Goal: Task Accomplishment & Management: Use online tool/utility

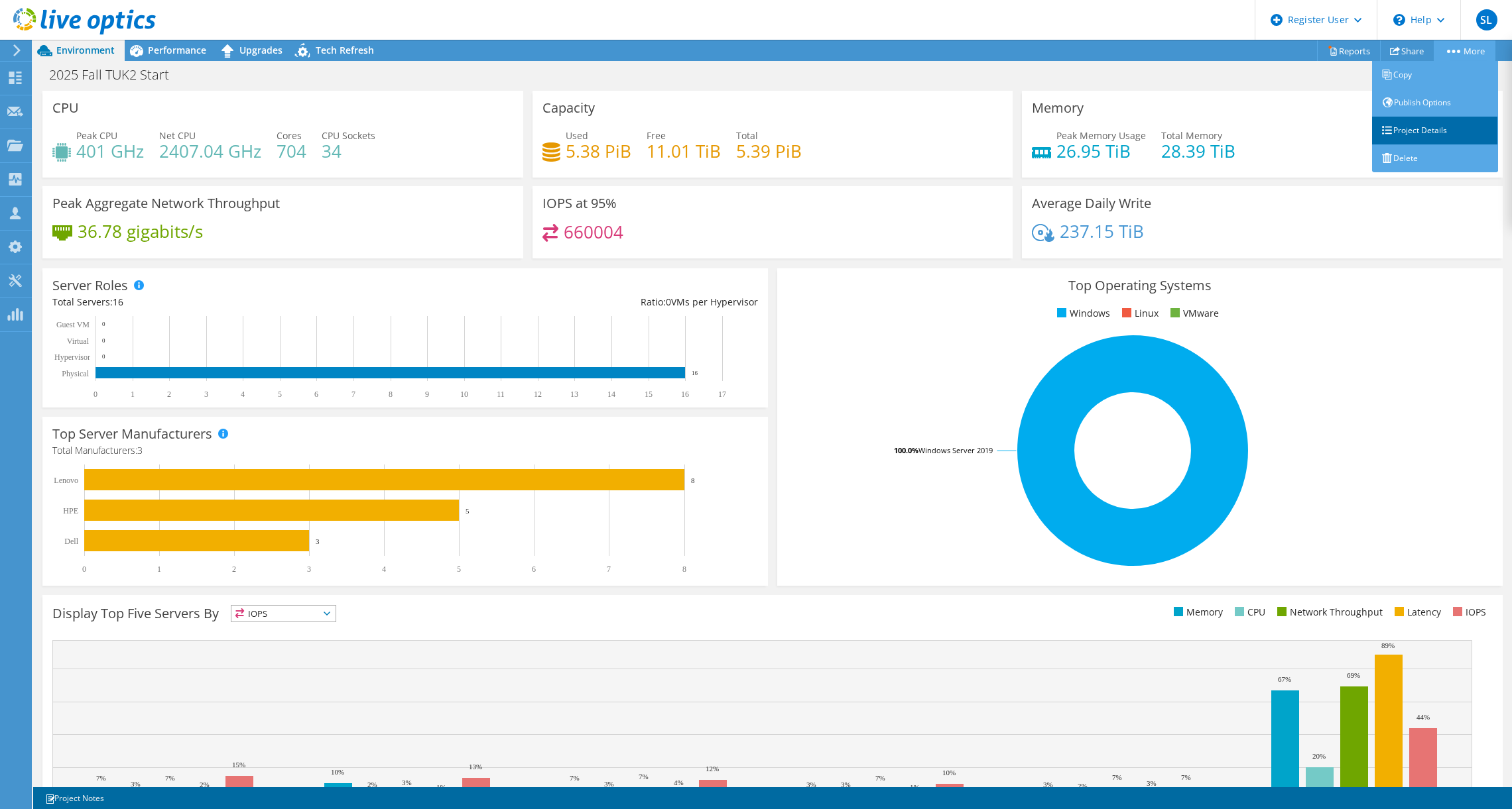
click at [1435, 122] on link "Project Details" at bounding box center [1435, 130] width 126 height 28
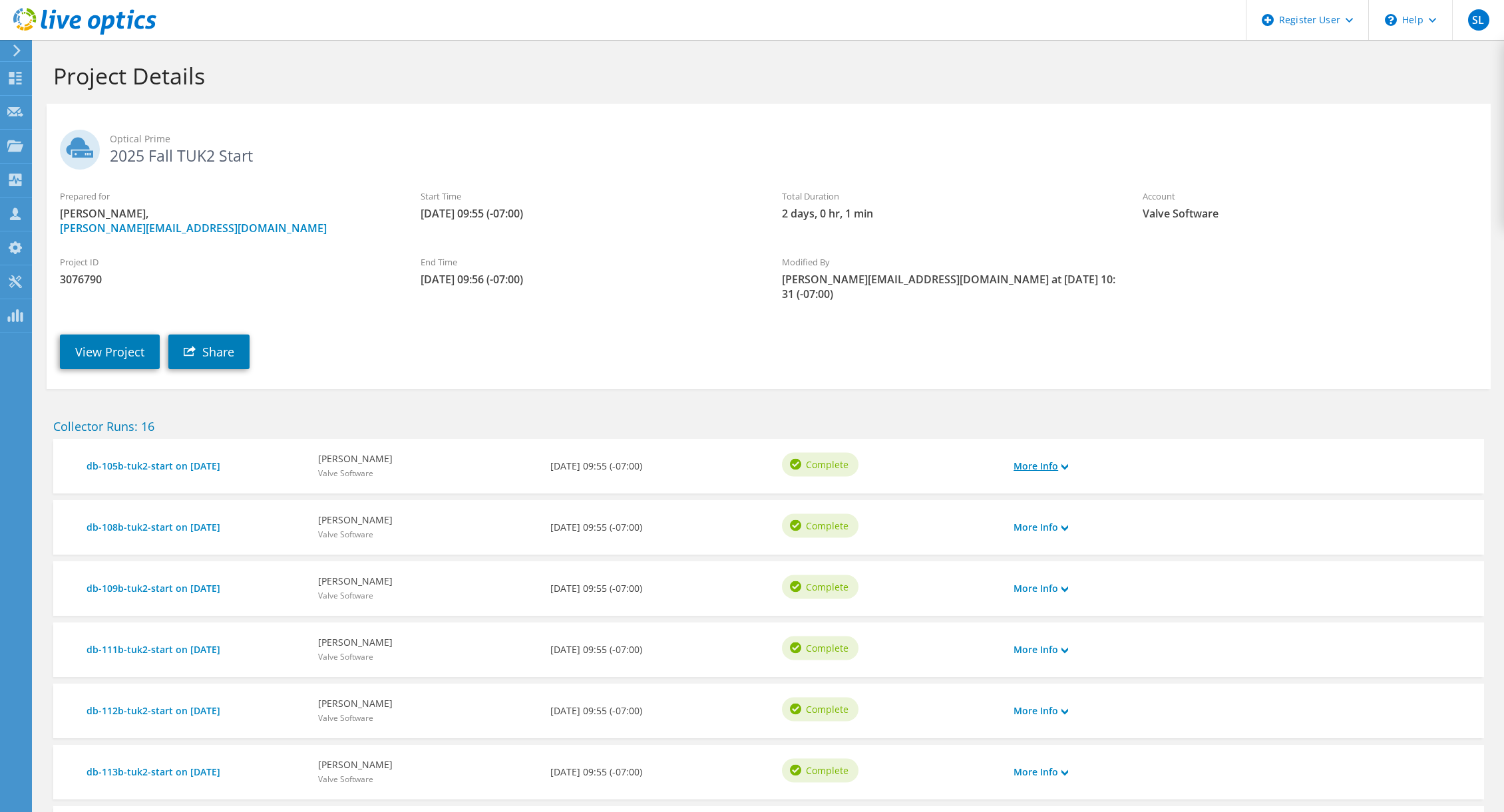
click at [1058, 459] on link "More Info" at bounding box center [1041, 465] width 55 height 15
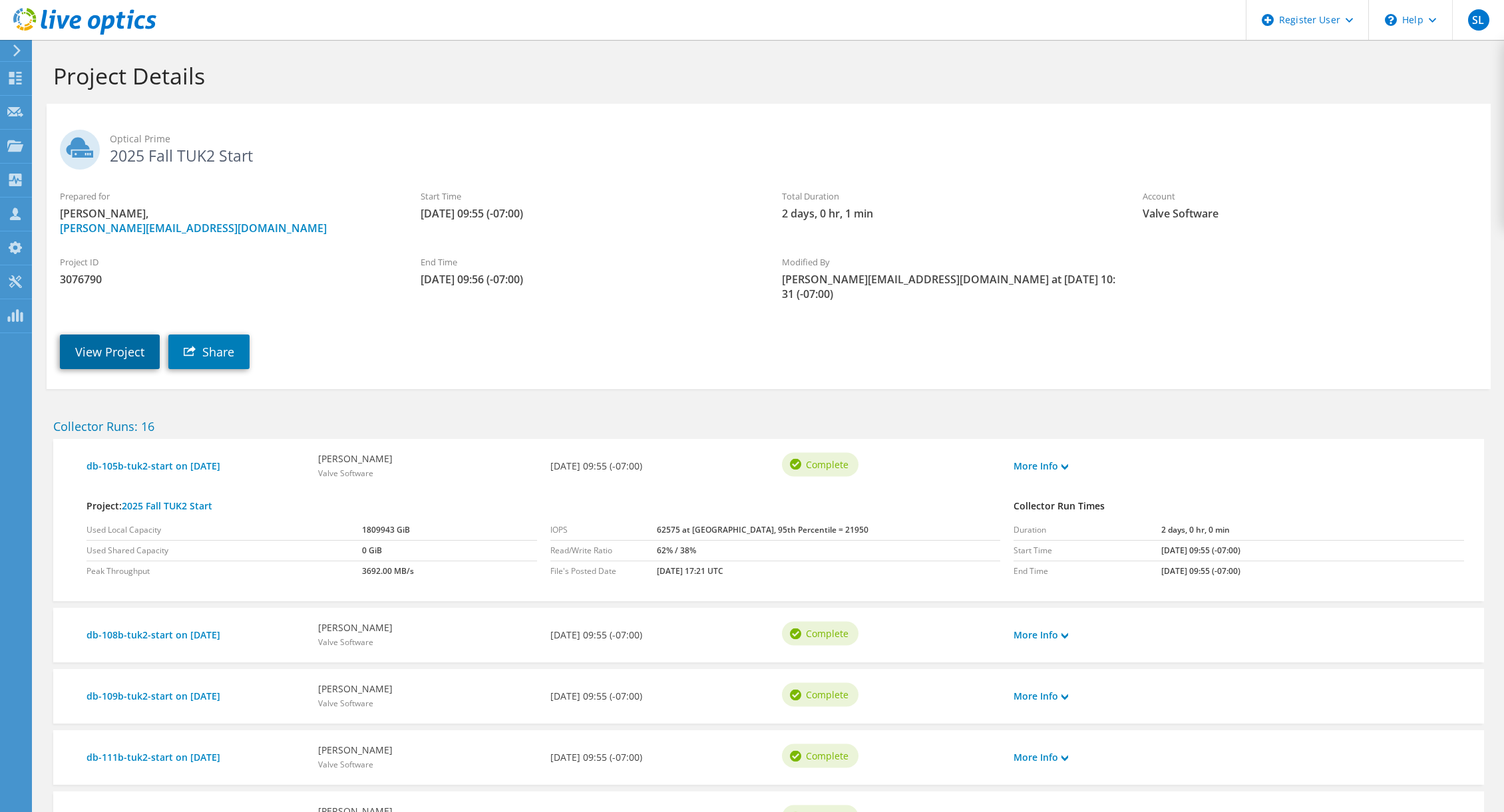
click at [121, 337] on link "View Project" at bounding box center [109, 352] width 99 height 35
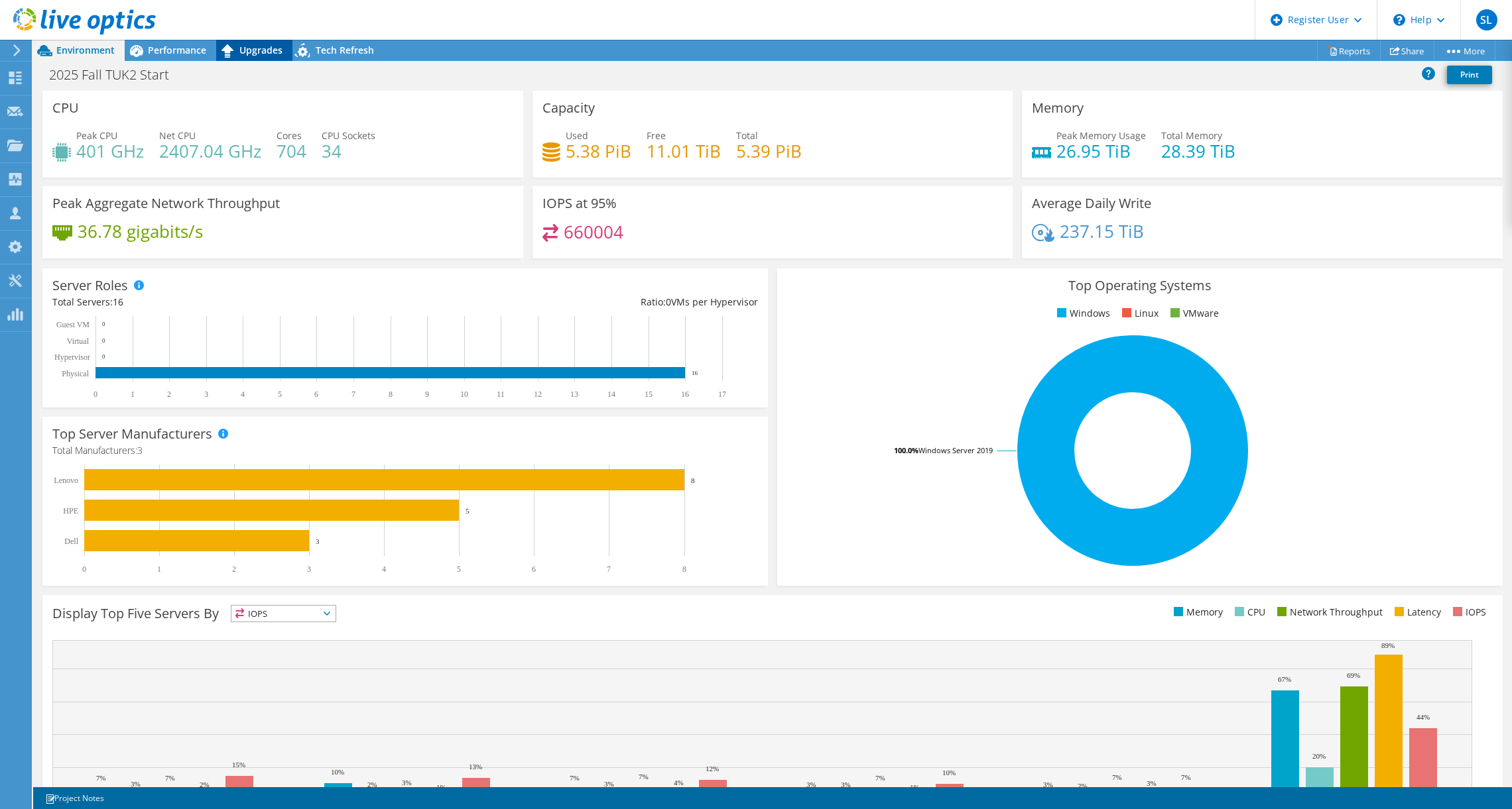
click at [258, 53] on span "Upgrades" at bounding box center [261, 49] width 43 height 13
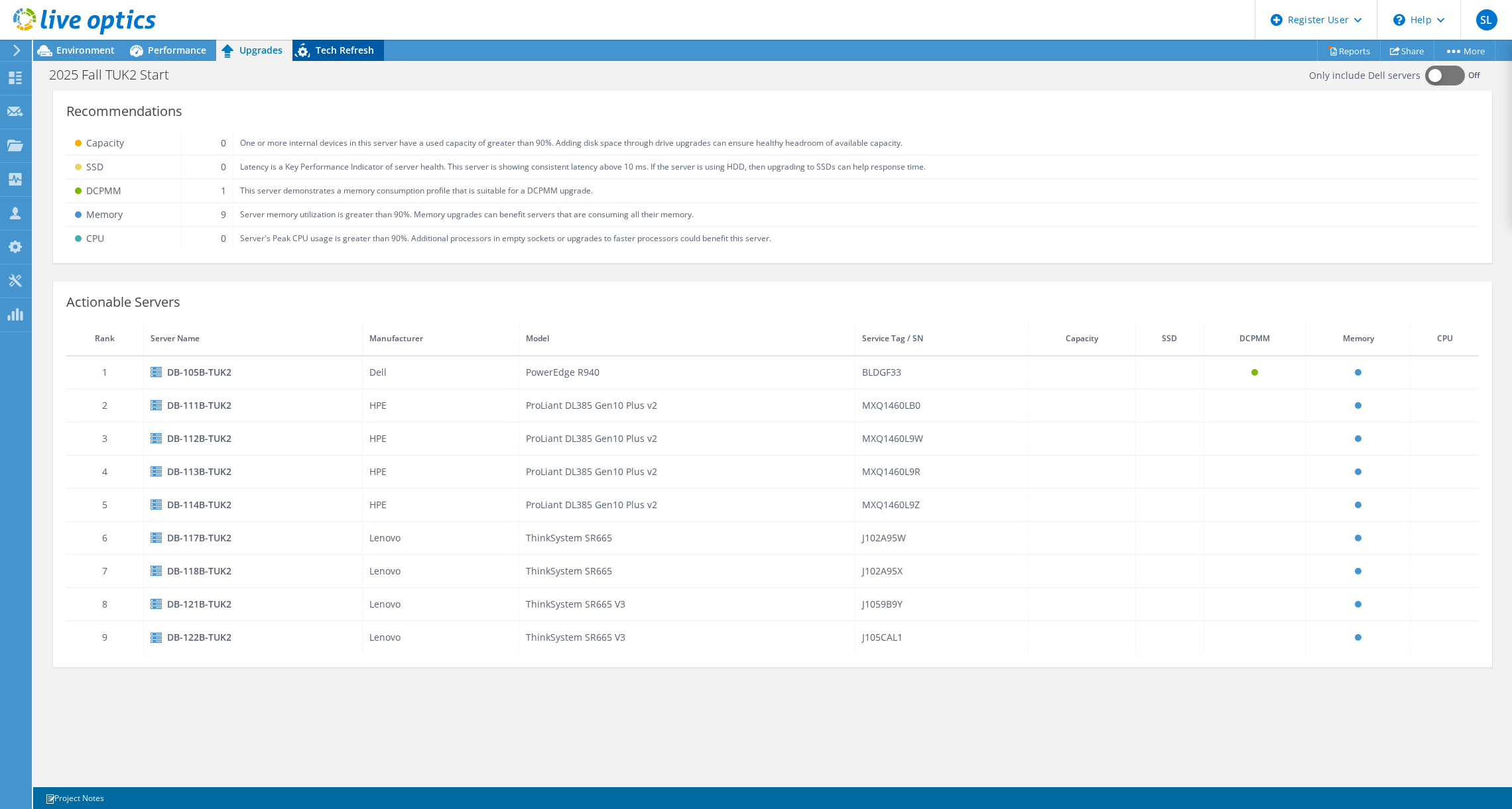
click at [322, 49] on span "Tech Refresh" at bounding box center [345, 49] width 58 height 13
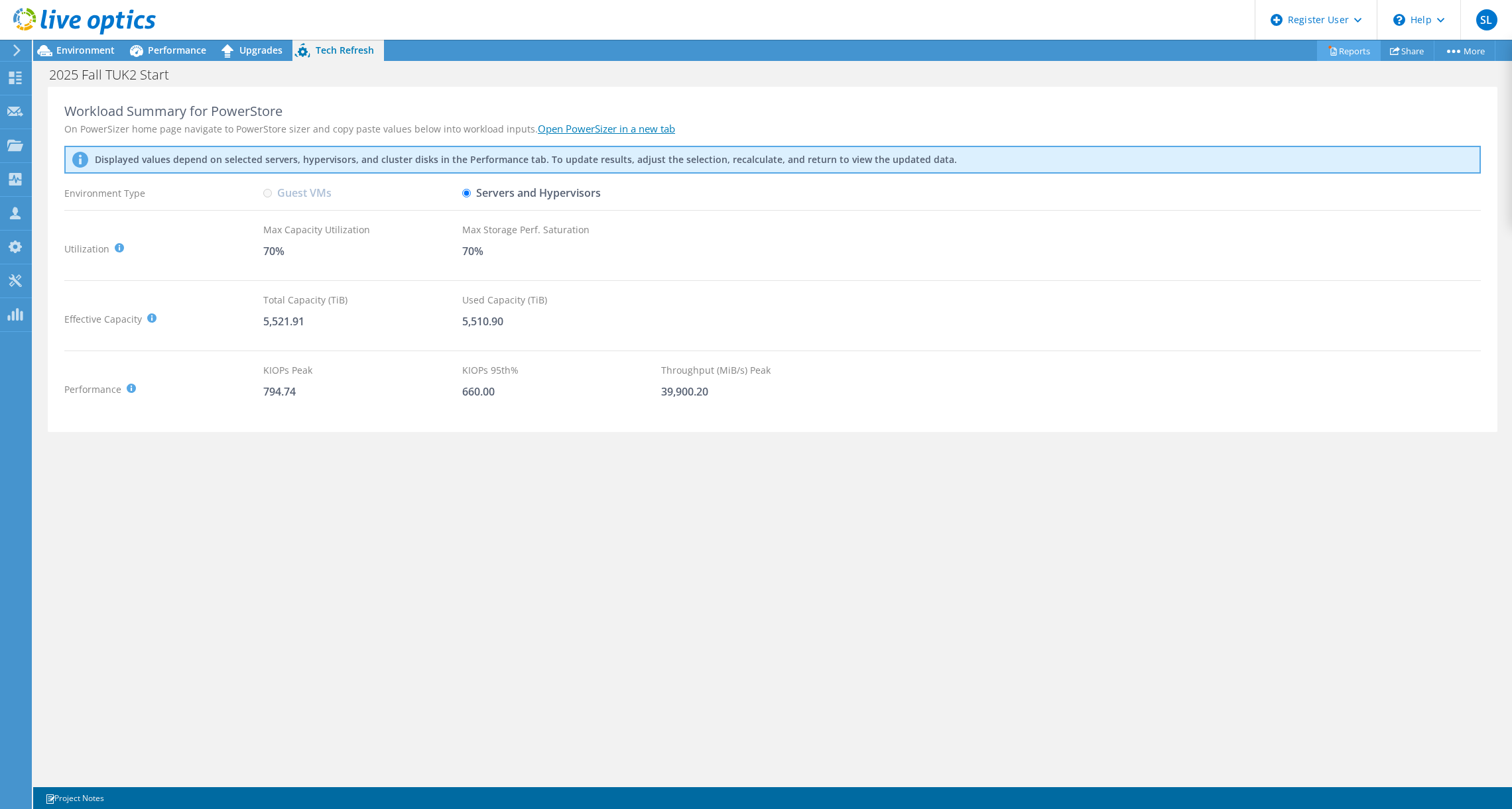
click at [1346, 51] on link "Reports" at bounding box center [1349, 50] width 64 height 20
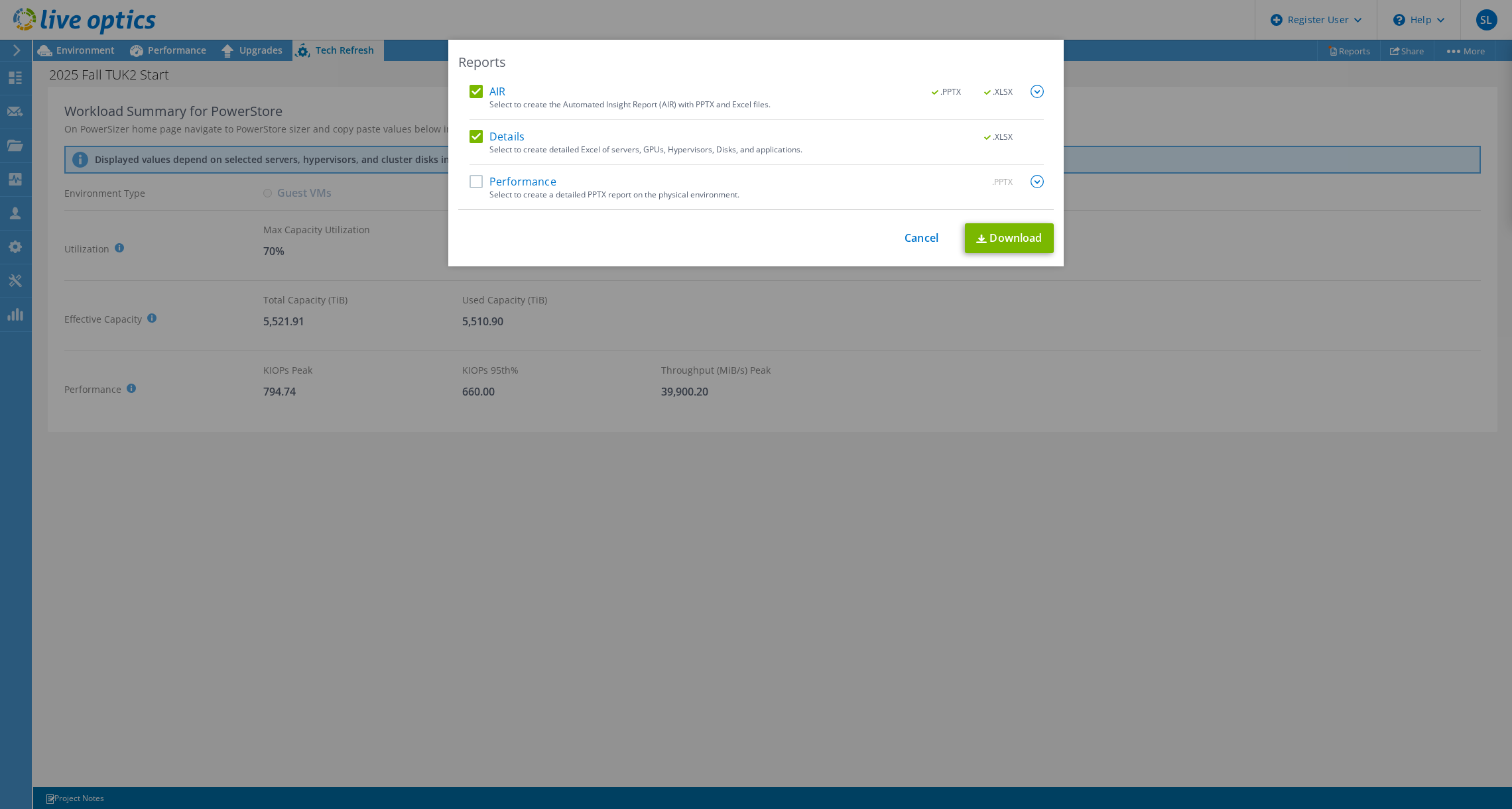
click at [480, 174] on div "AIR .PPTX .XLSX Select to create the Automated Insight Report (AIR) with PPTX a…" at bounding box center [757, 146] width 575 height 124
click at [470, 184] on label "Performance" at bounding box center [513, 181] width 87 height 14
click at [0, 0] on input "Performance" at bounding box center [0, 0] width 0 height 0
click at [998, 238] on link "Download" at bounding box center [1009, 238] width 89 height 30
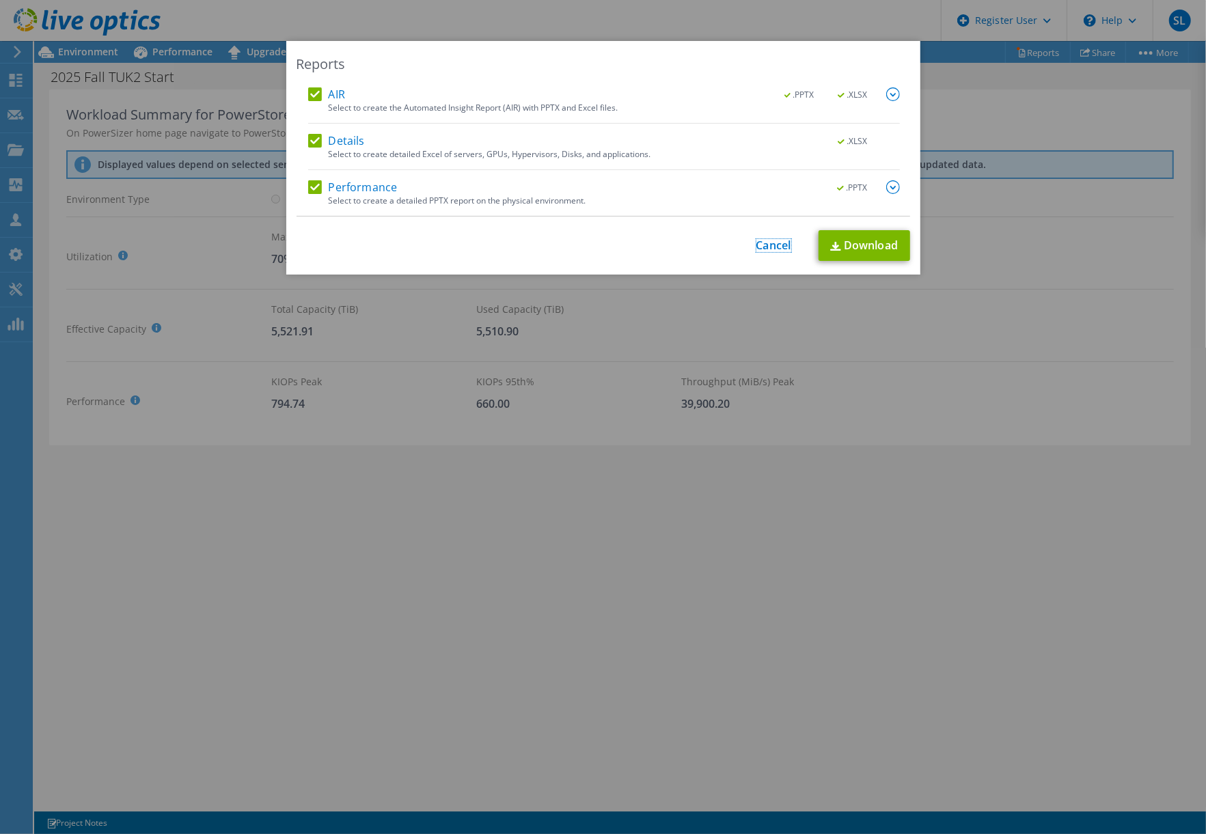
click at [769, 247] on link "Cancel" at bounding box center [773, 245] width 35 height 13
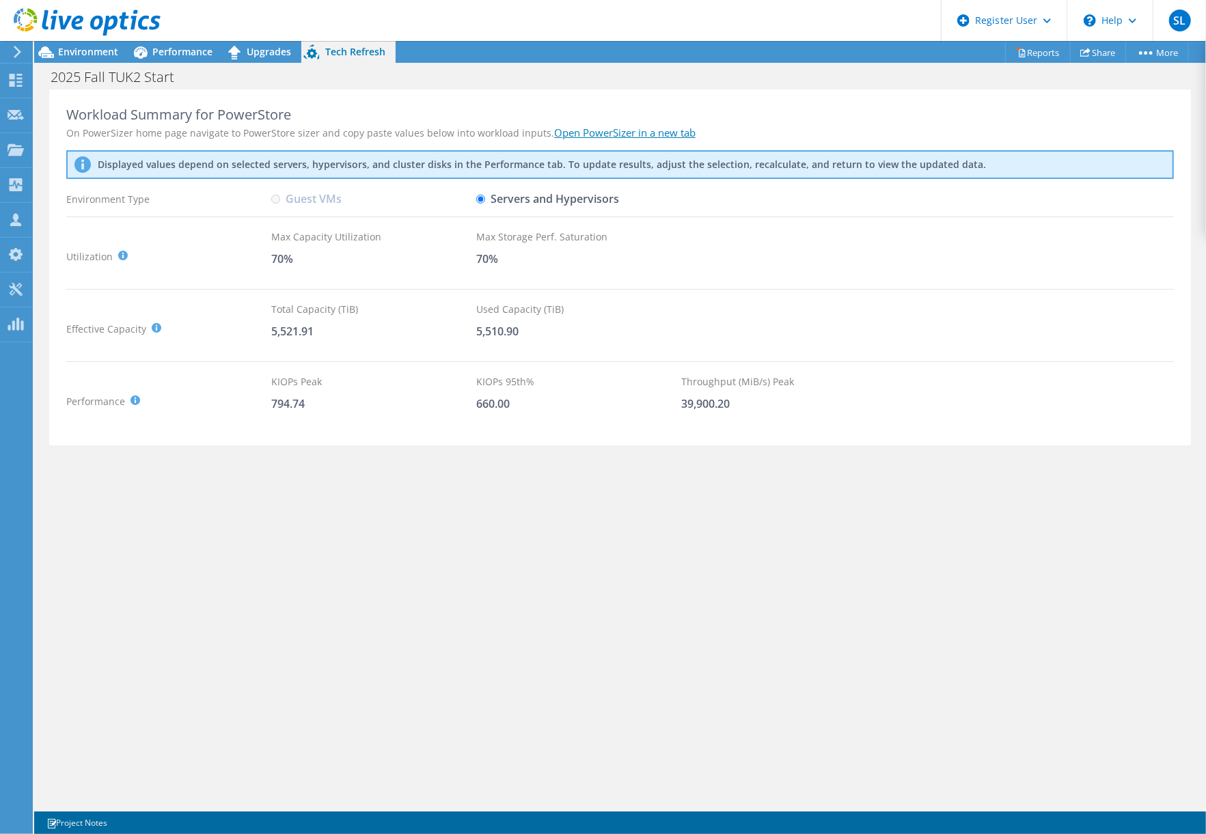
click at [968, 582] on div "Workload Summary for PowerStore On PowerSizer home page navigate to PowerStore …" at bounding box center [620, 449] width 1172 height 718
click at [1039, 55] on link "Reports" at bounding box center [1038, 52] width 66 height 21
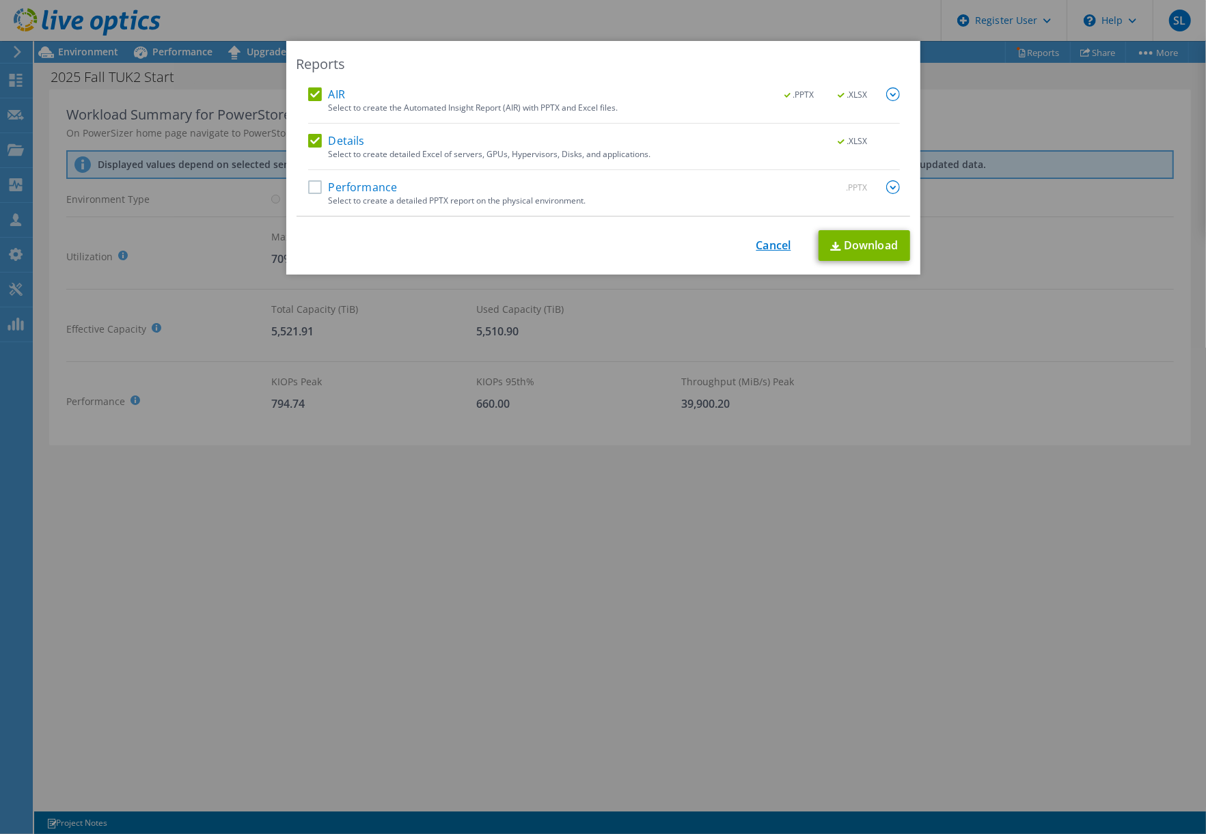
click at [767, 246] on link "Cancel" at bounding box center [773, 245] width 35 height 13
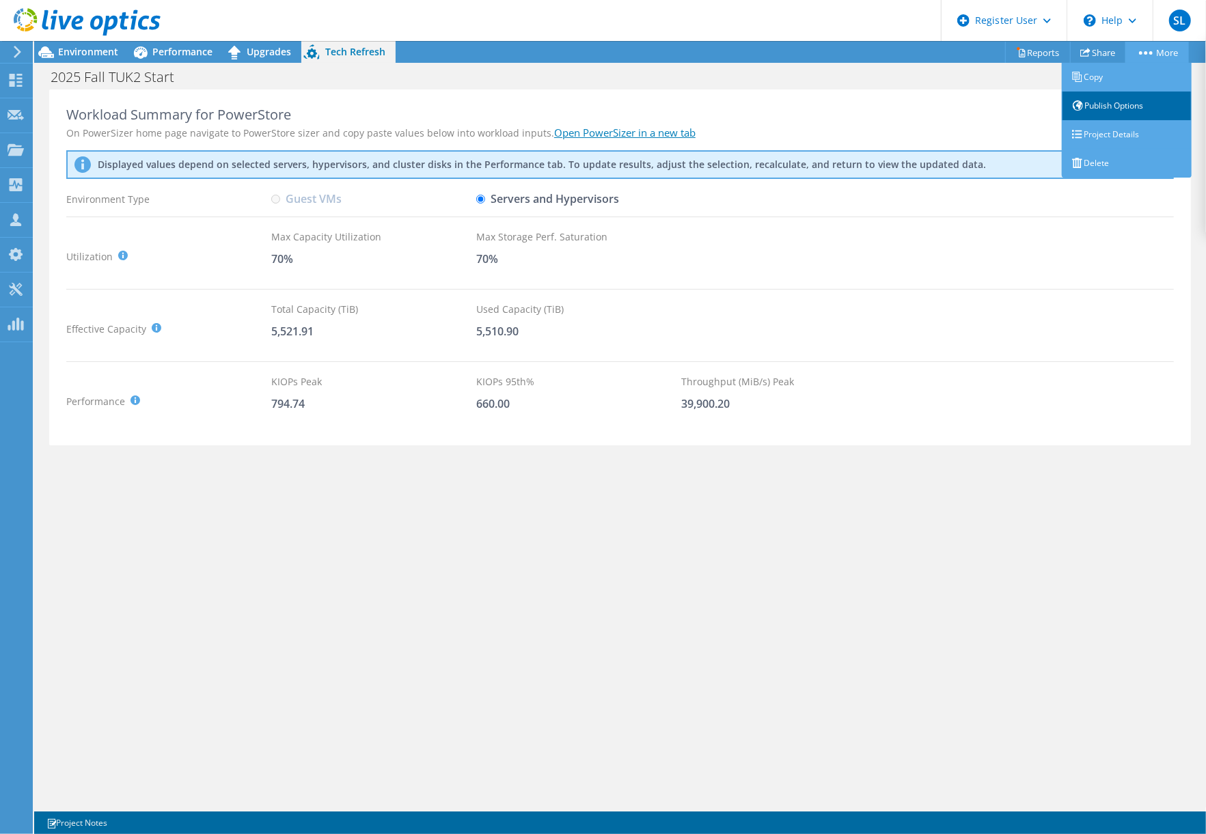
click at [1108, 107] on link "Publish Options" at bounding box center [1127, 106] width 130 height 29
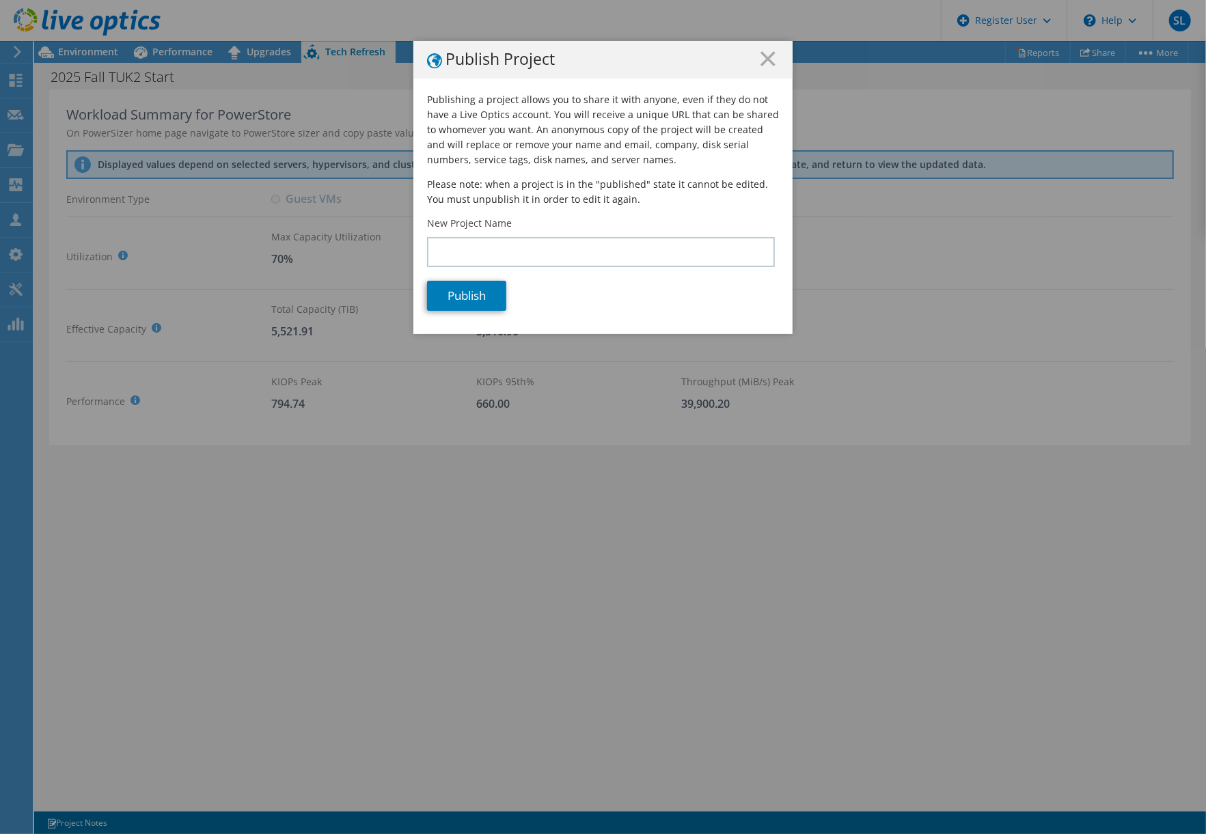
click at [780, 56] on div "Publish Project" at bounding box center [602, 60] width 379 height 38
click at [764, 55] on line at bounding box center [768, 59] width 14 height 14
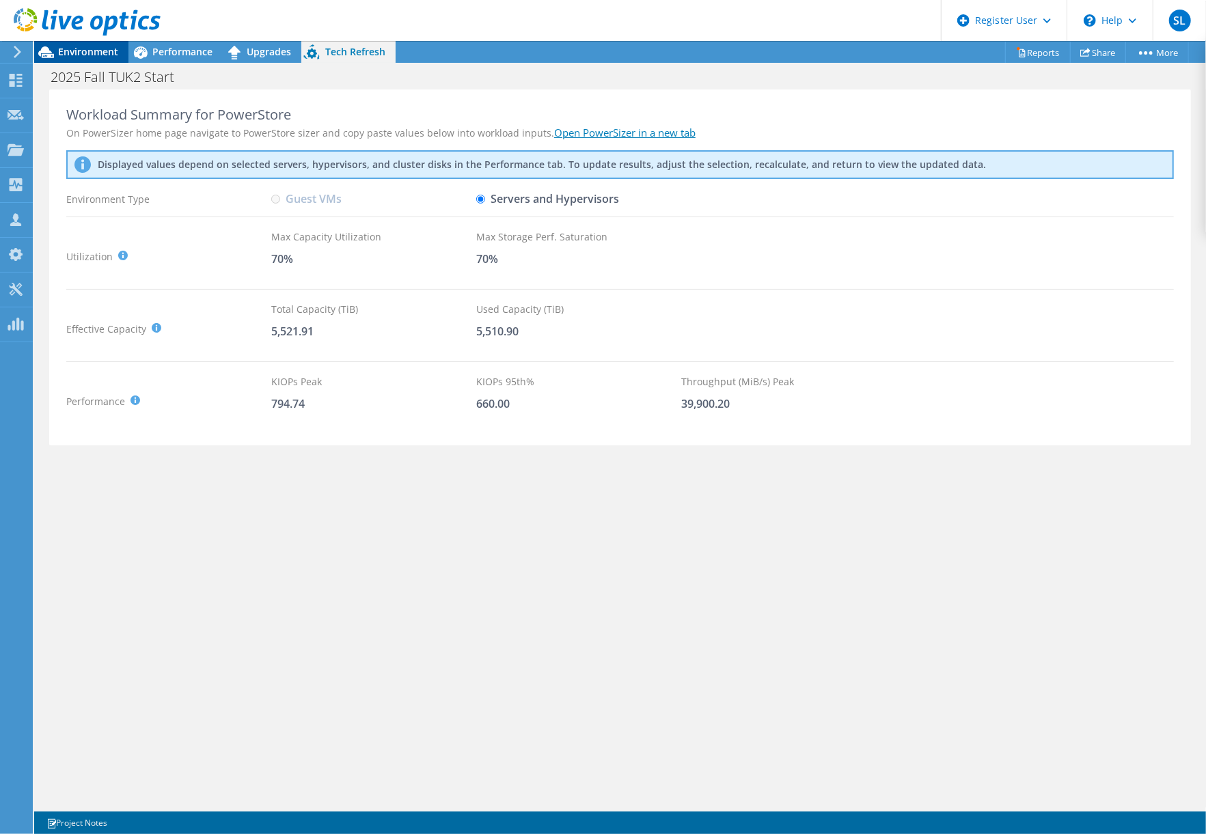
click at [78, 55] on span "Environment" at bounding box center [88, 51] width 60 height 13
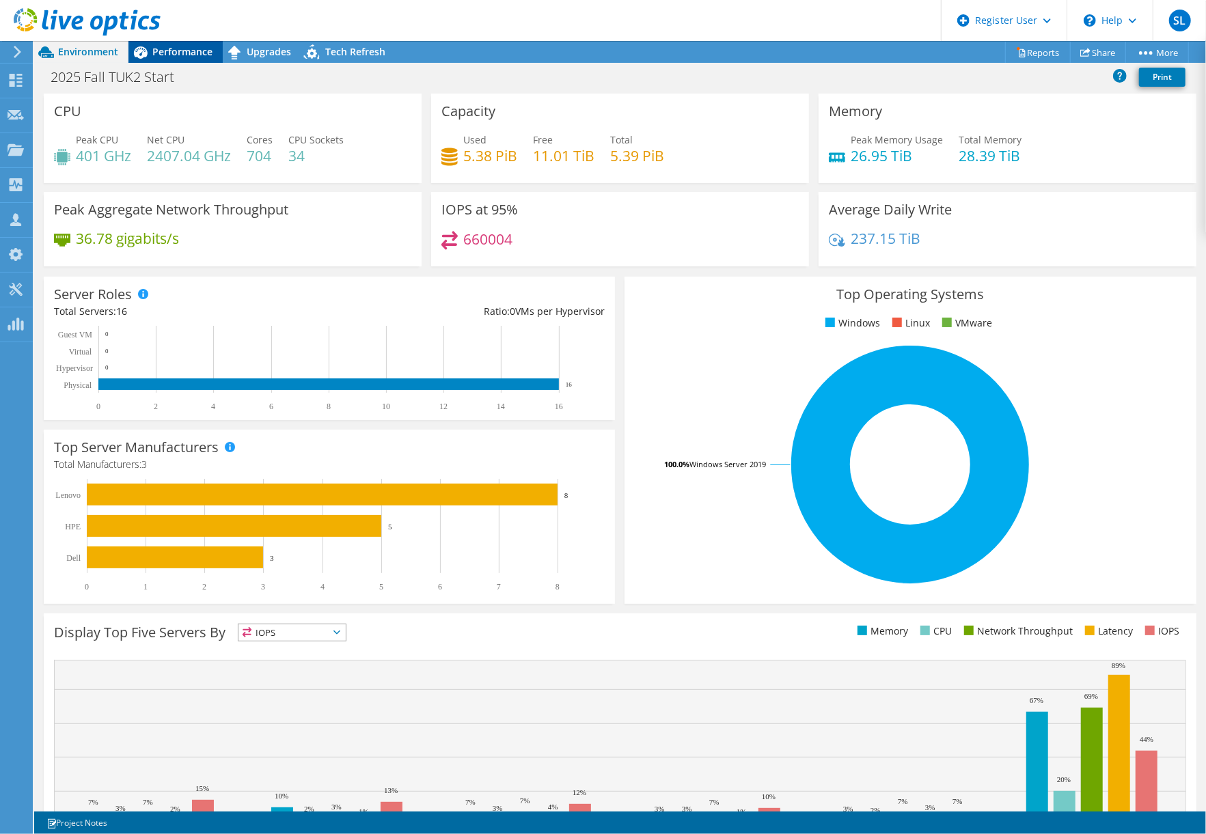
click at [172, 47] on span "Performance" at bounding box center [182, 51] width 60 height 13
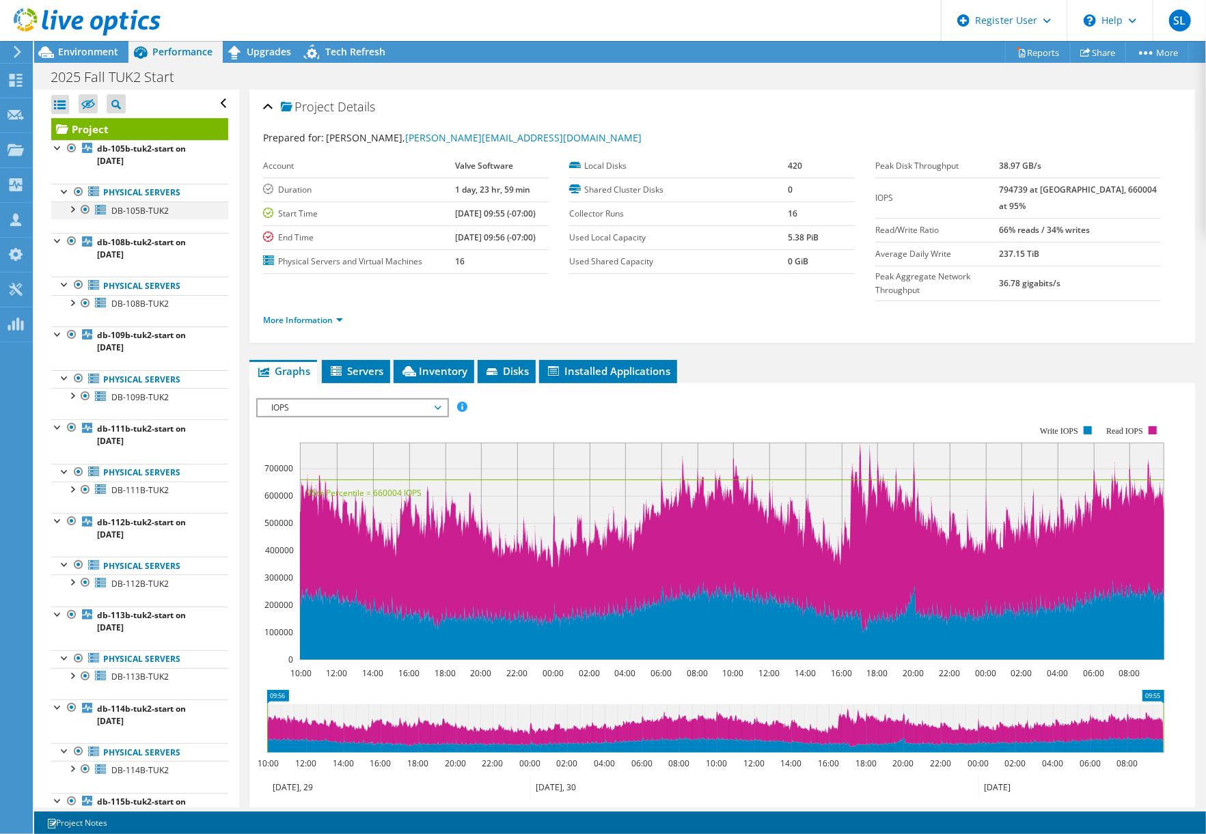
click at [70, 208] on div at bounding box center [72, 209] width 14 height 14
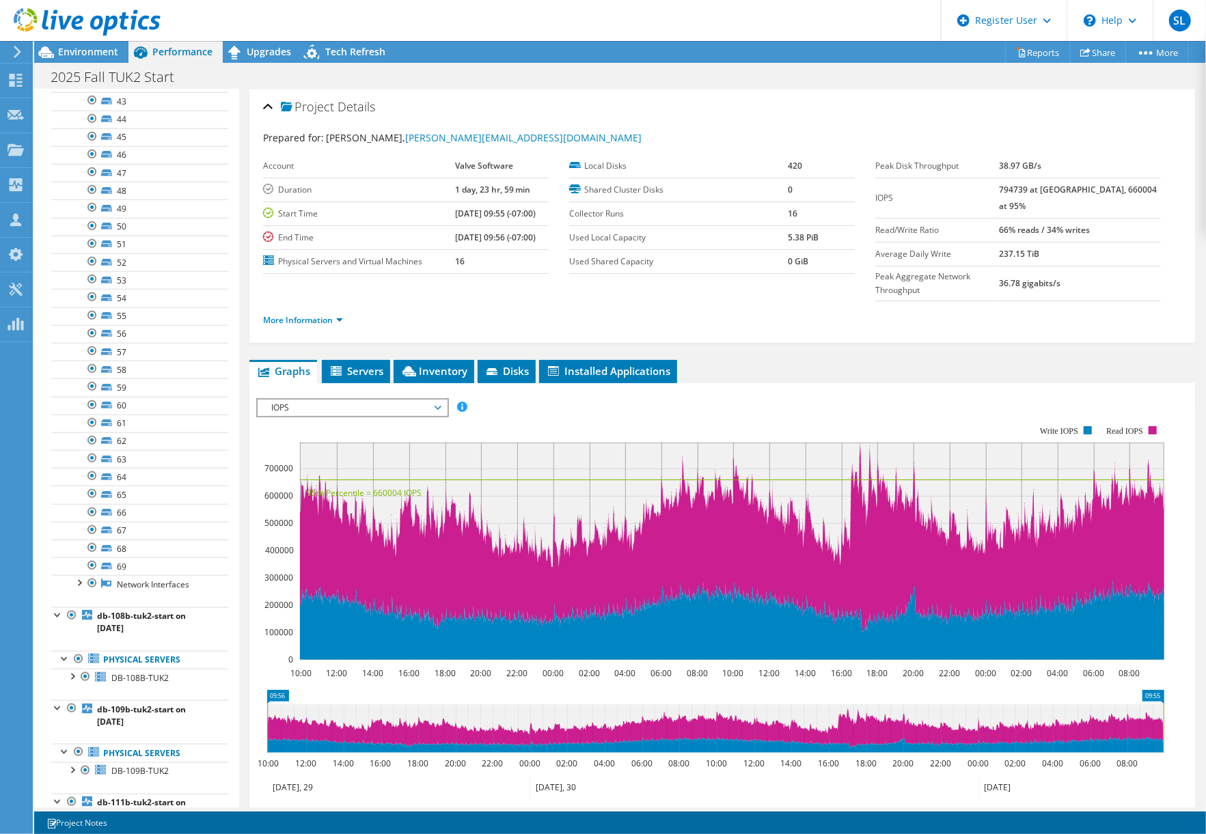
scroll to position [911, 0]
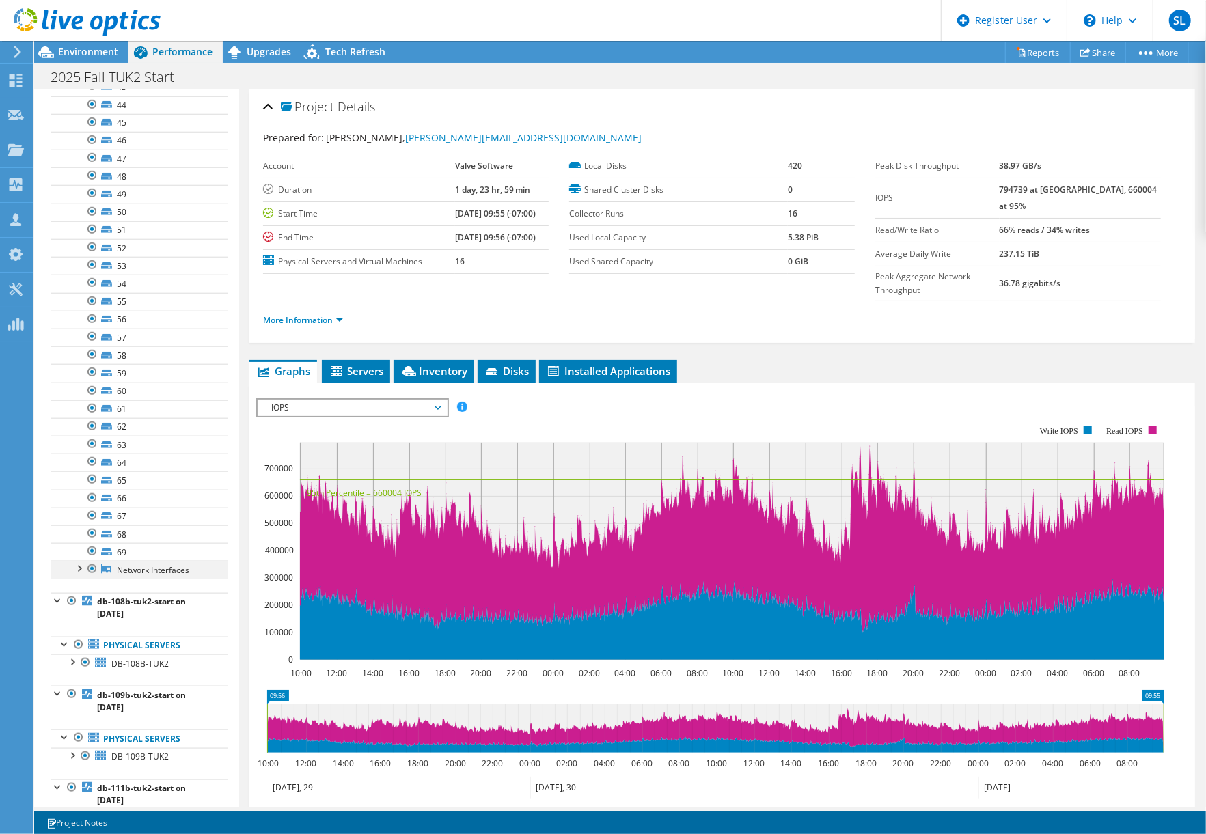
click at [79, 575] on div at bounding box center [79, 568] width 14 height 14
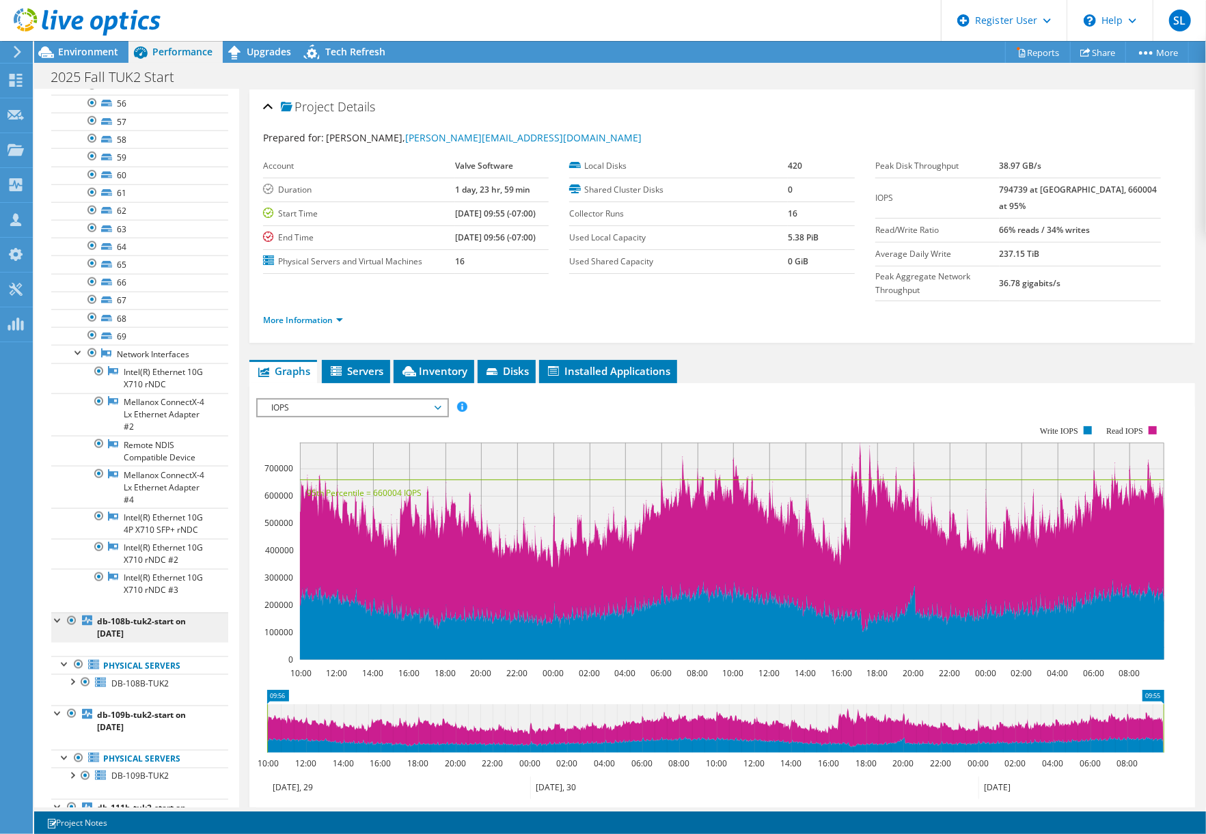
scroll to position [1184, 0]
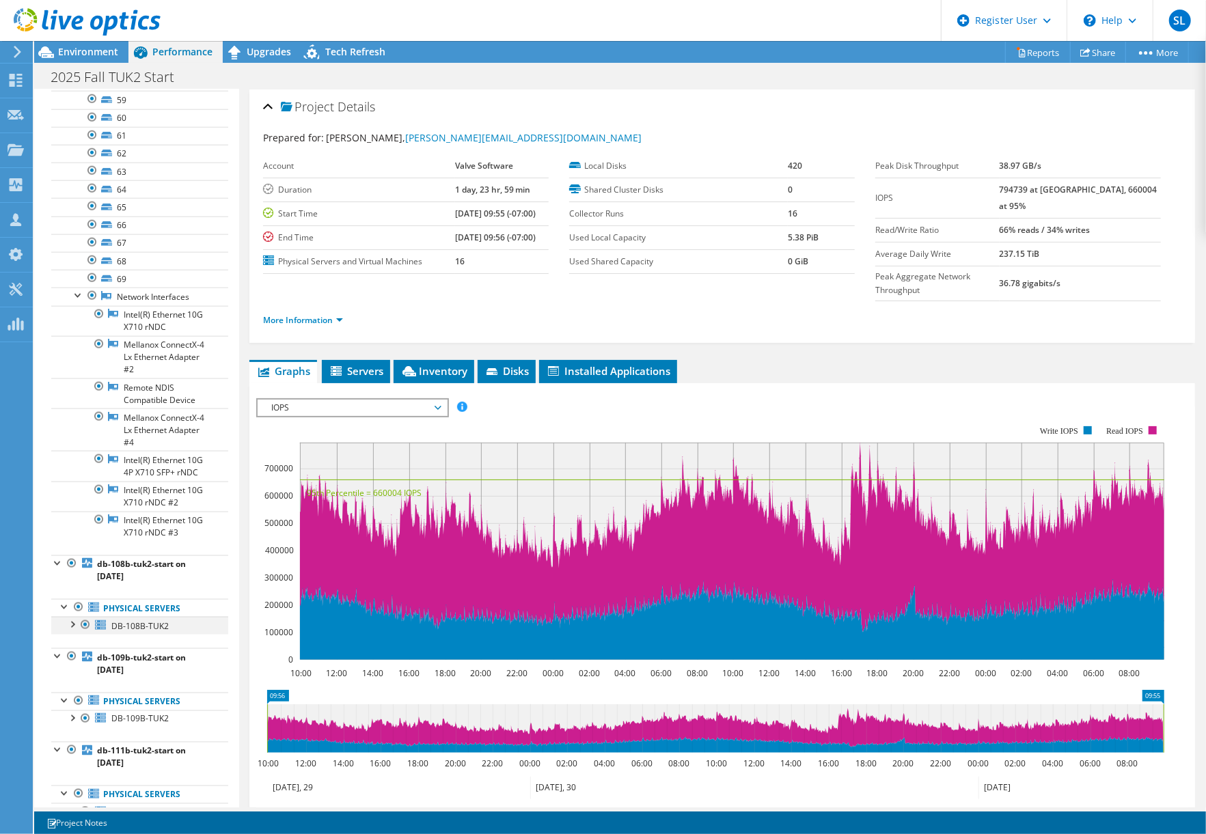
click at [74, 631] on div at bounding box center [72, 624] width 14 height 14
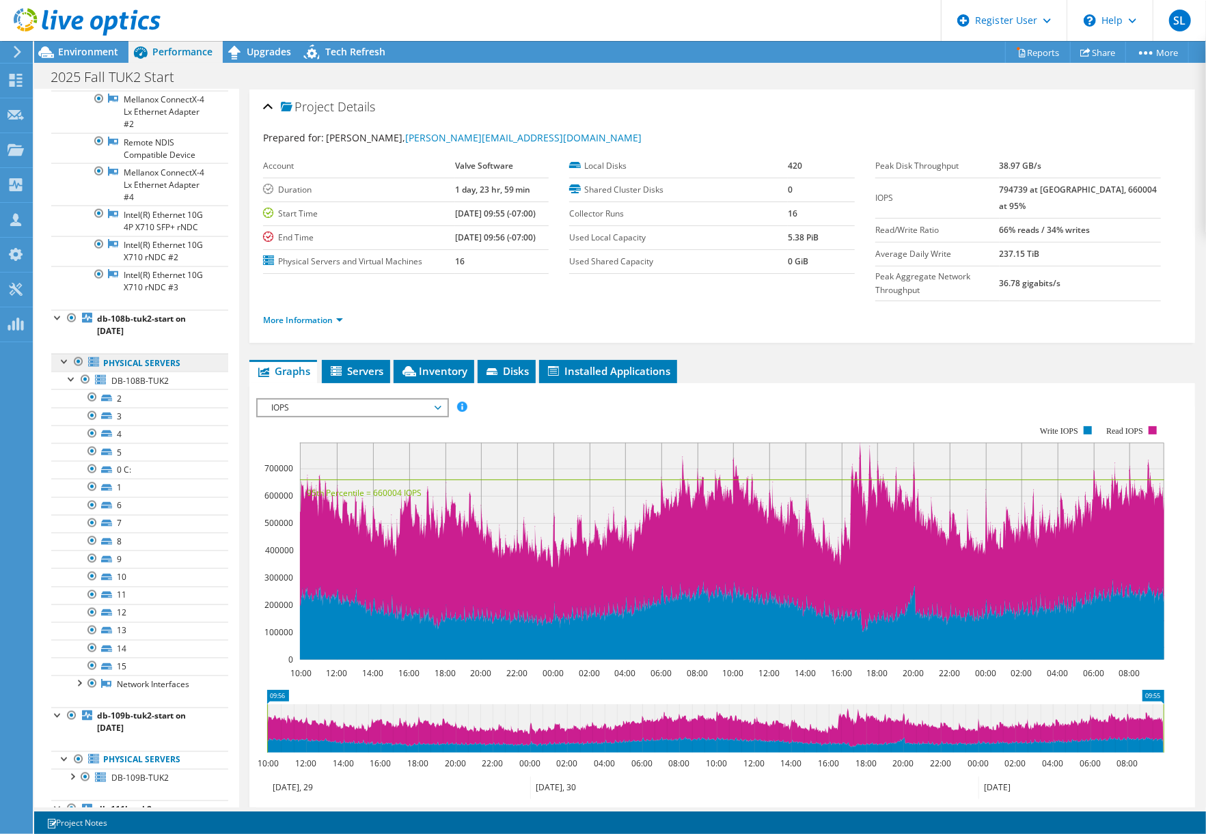
scroll to position [1457, 0]
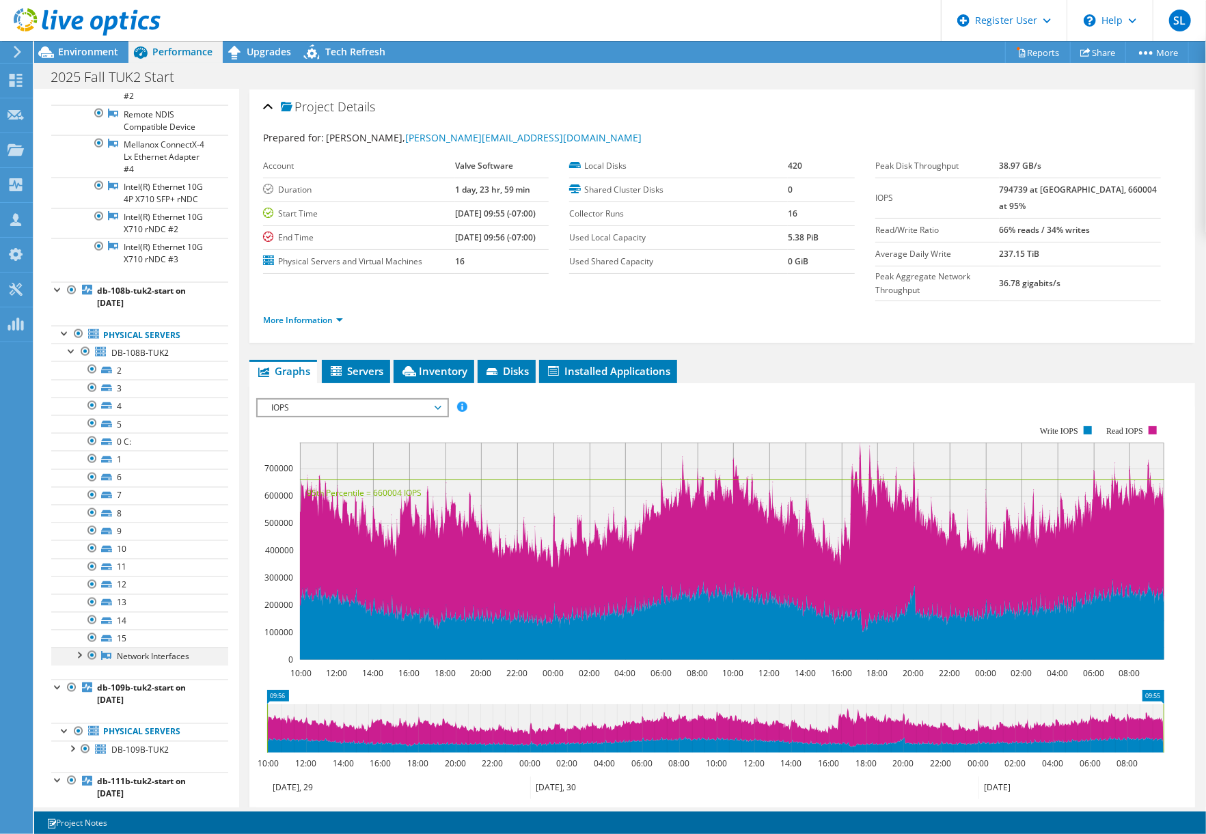
click at [81, 661] on div at bounding box center [79, 655] width 14 height 14
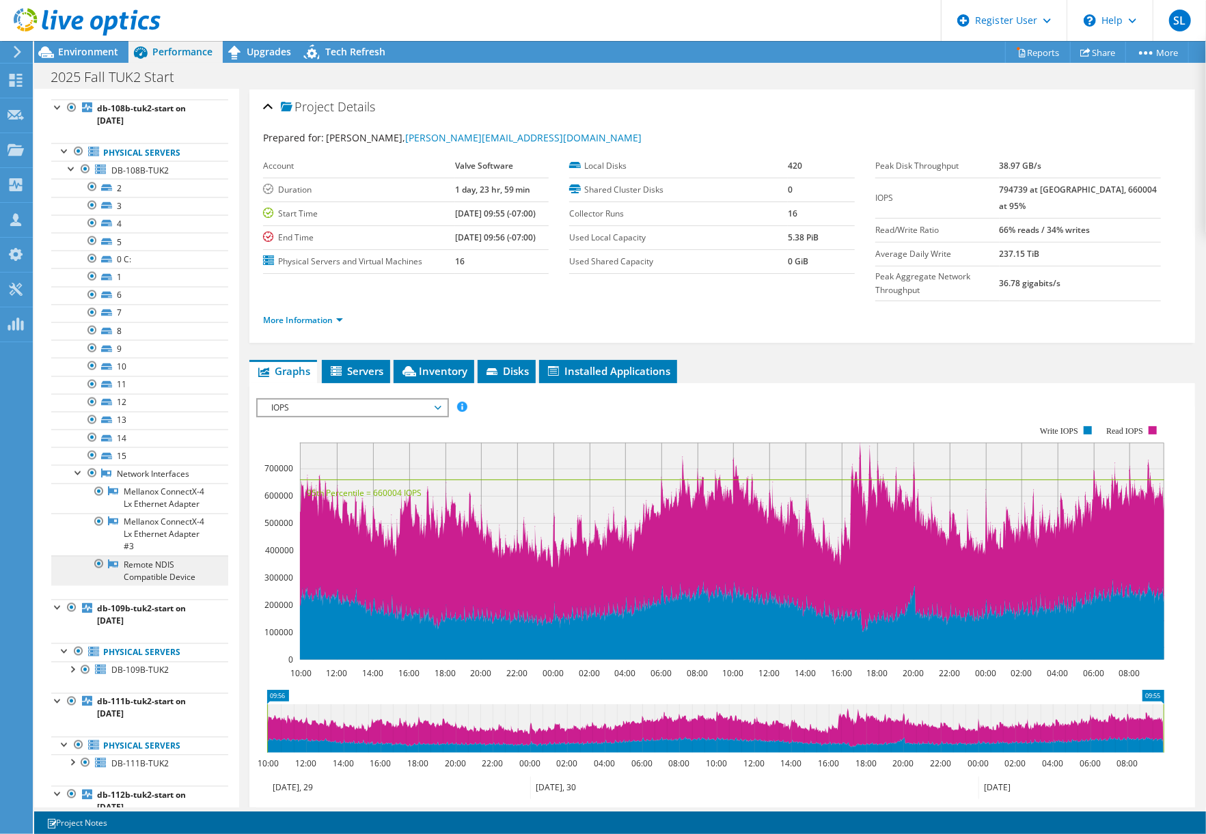
scroll to position [1731, 0]
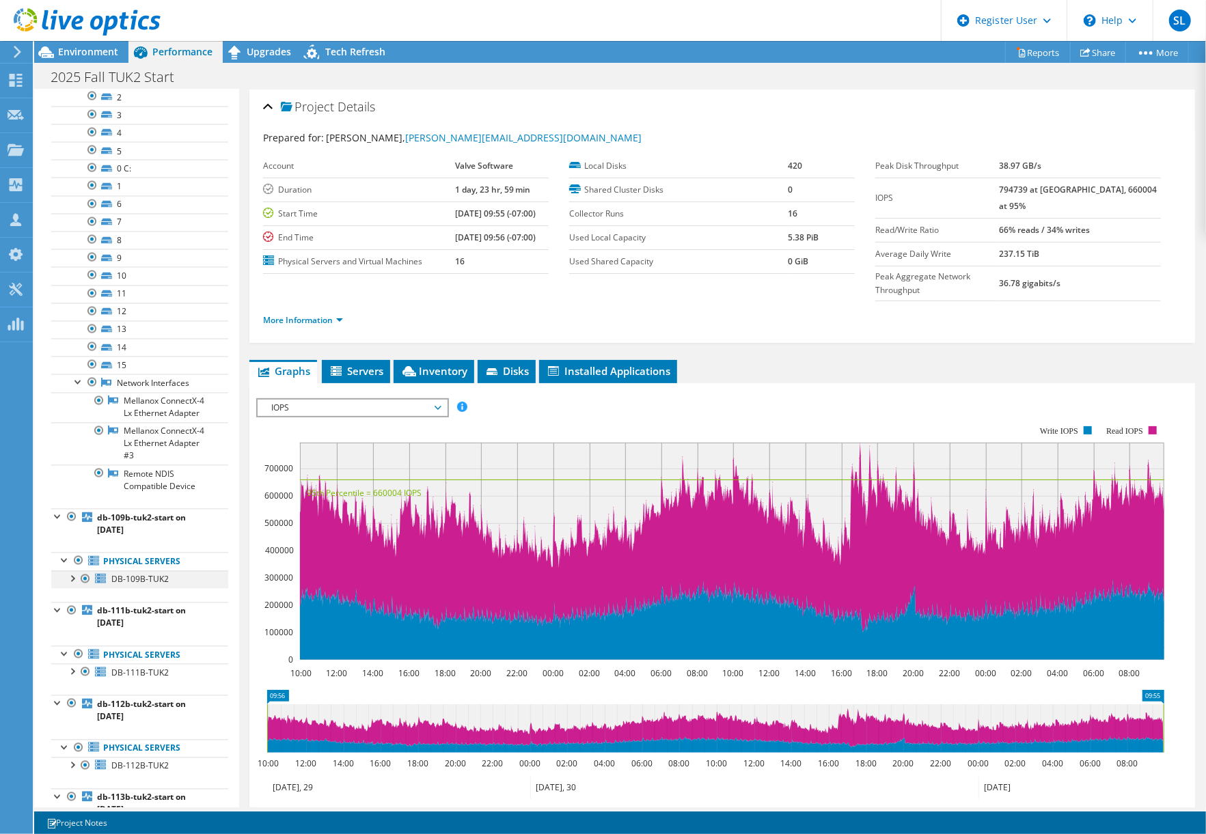
click at [72, 585] on div at bounding box center [72, 578] width 14 height 14
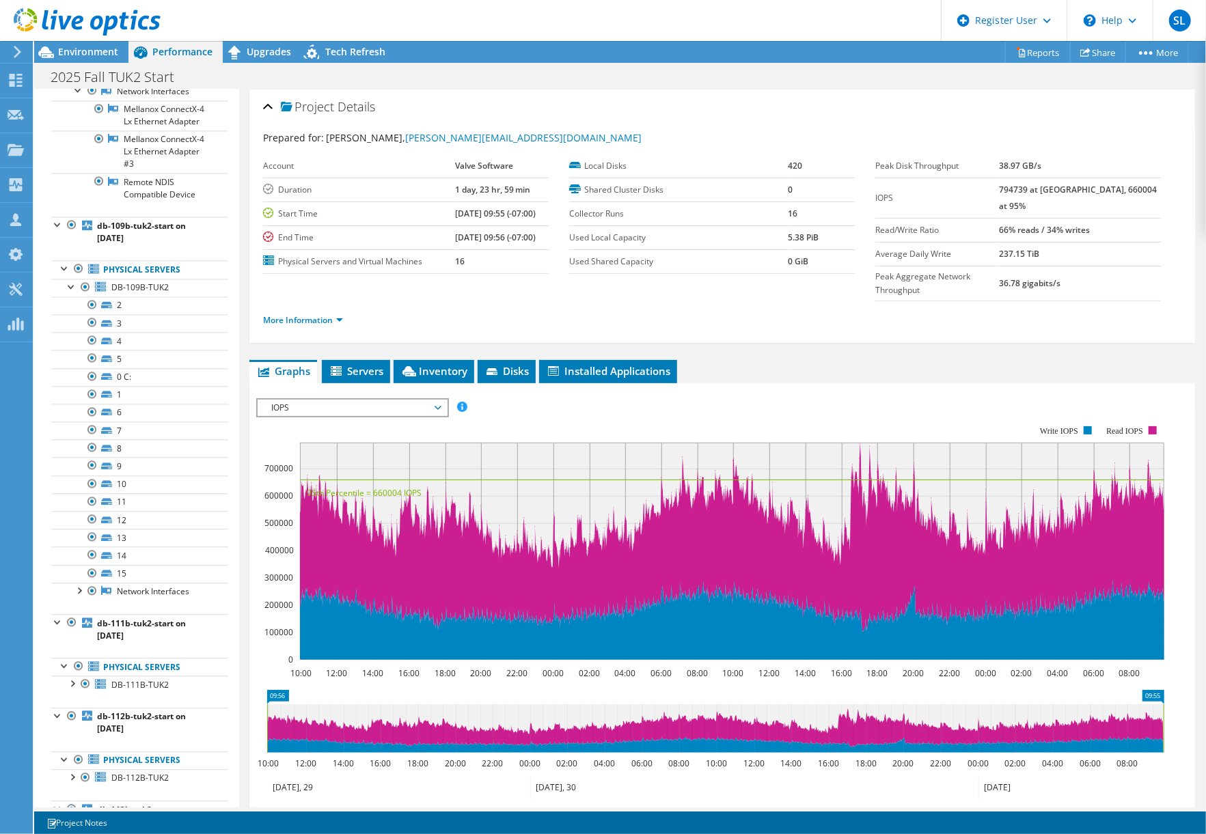
scroll to position [2095, 0]
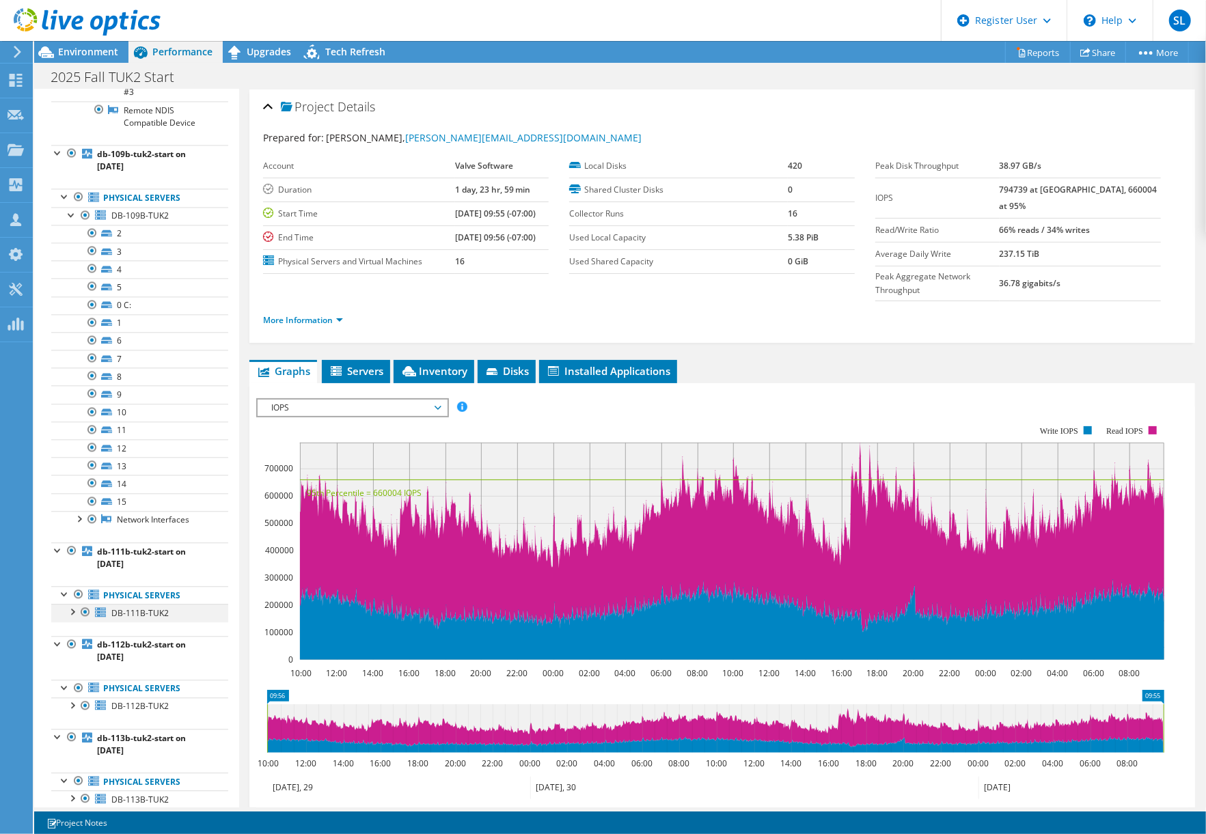
click at [72, 618] on div at bounding box center [72, 611] width 14 height 14
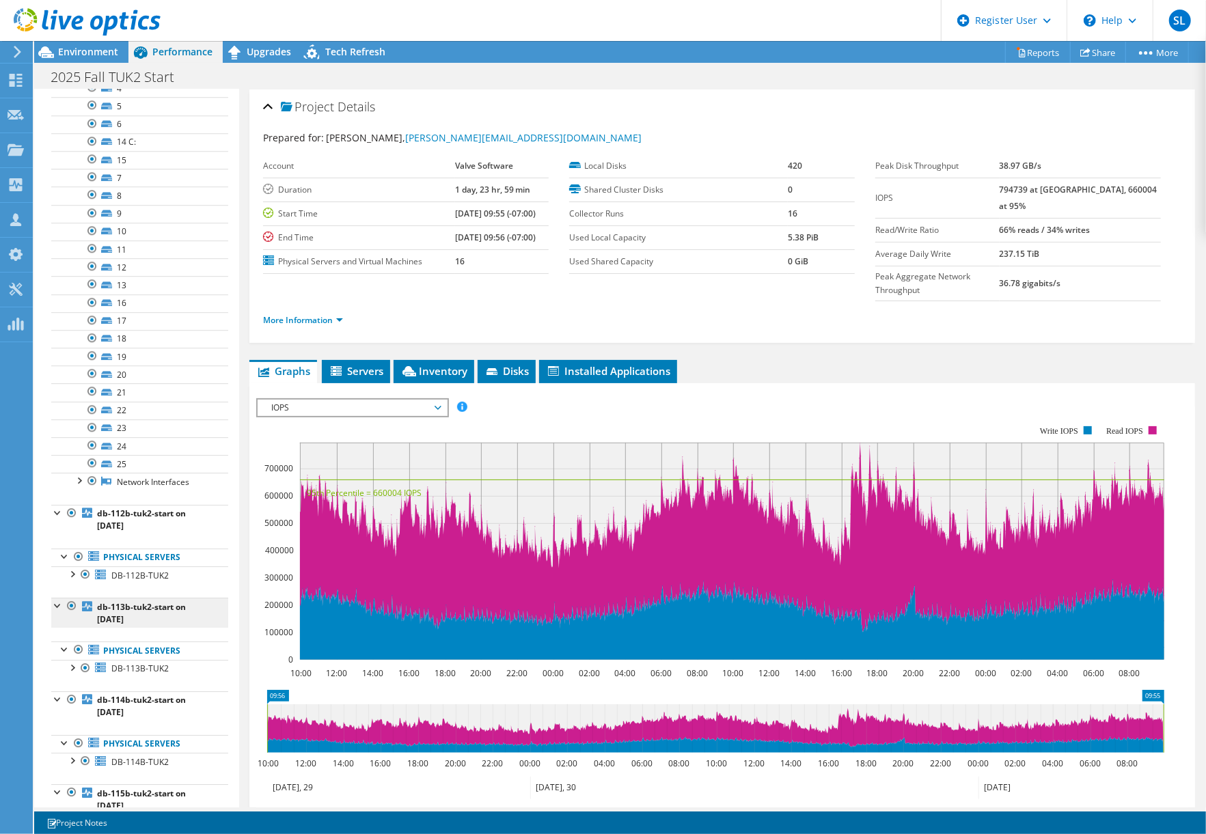
scroll to position [2733, 0]
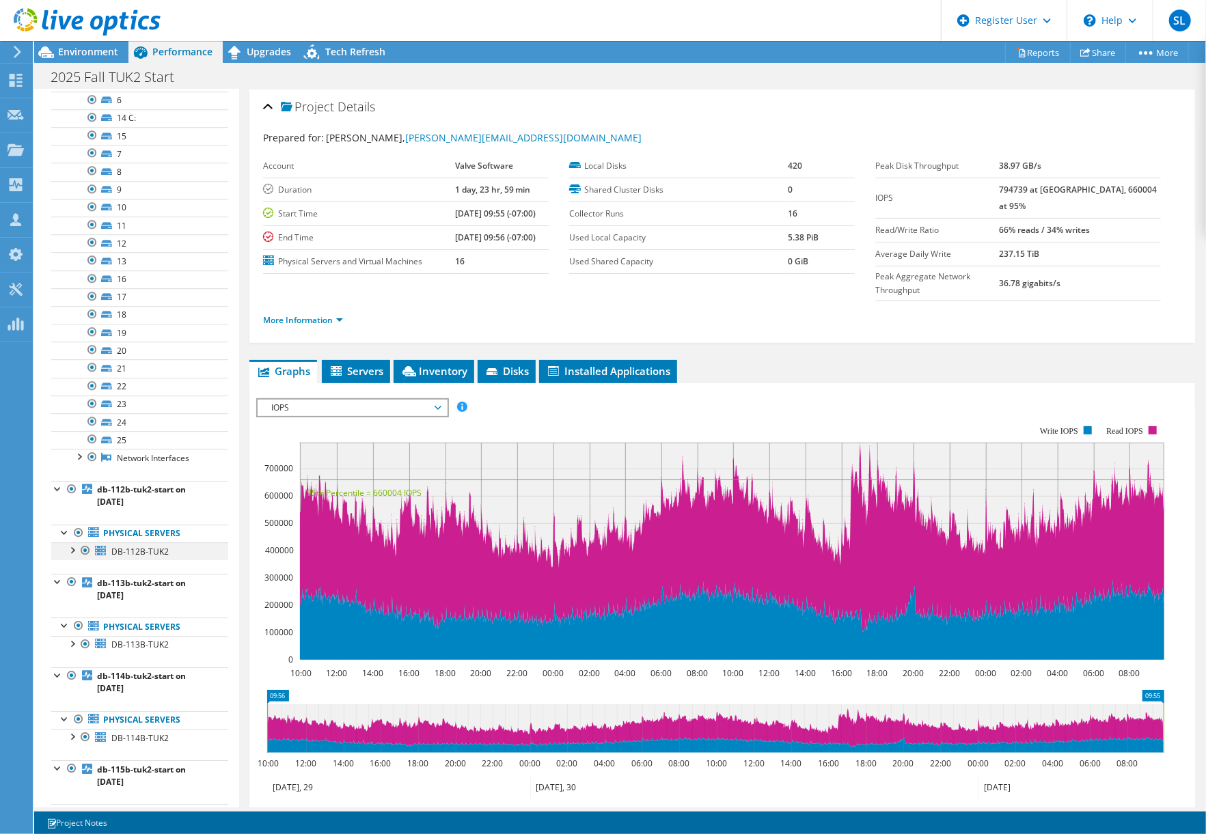
click at [69, 556] on div at bounding box center [72, 549] width 14 height 14
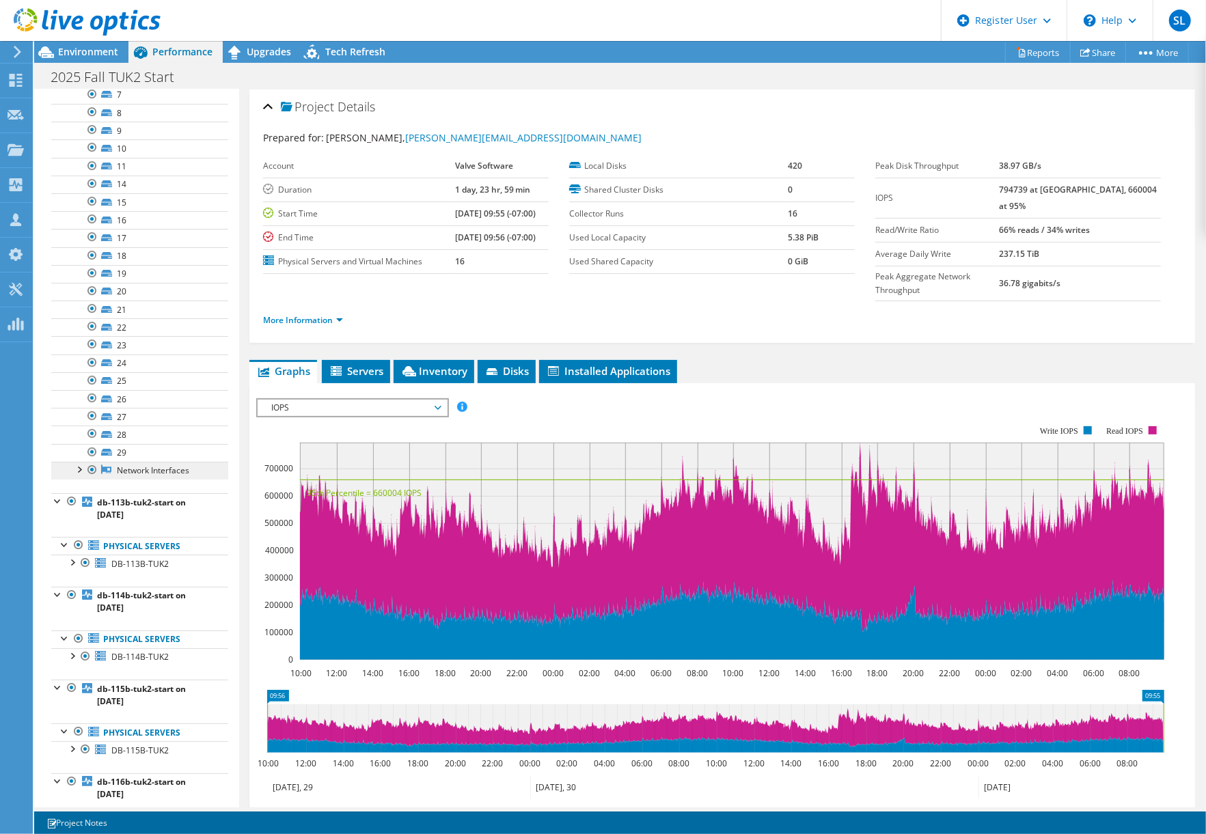
scroll to position [3370, 0]
click at [72, 660] on div at bounding box center [72, 653] width 14 height 14
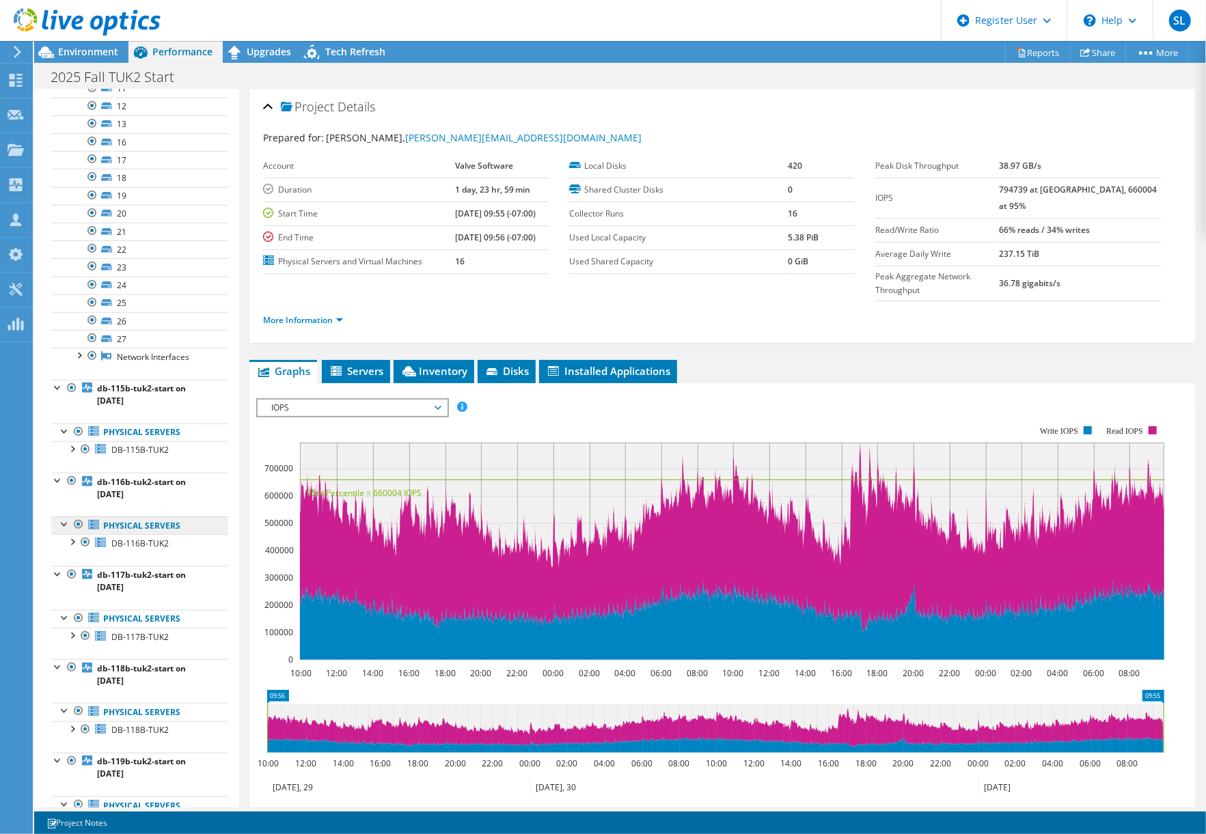
scroll to position [4190, 0]
click at [69, 545] on div at bounding box center [72, 539] width 14 height 14
